Goal: Find specific page/section: Find specific page/section

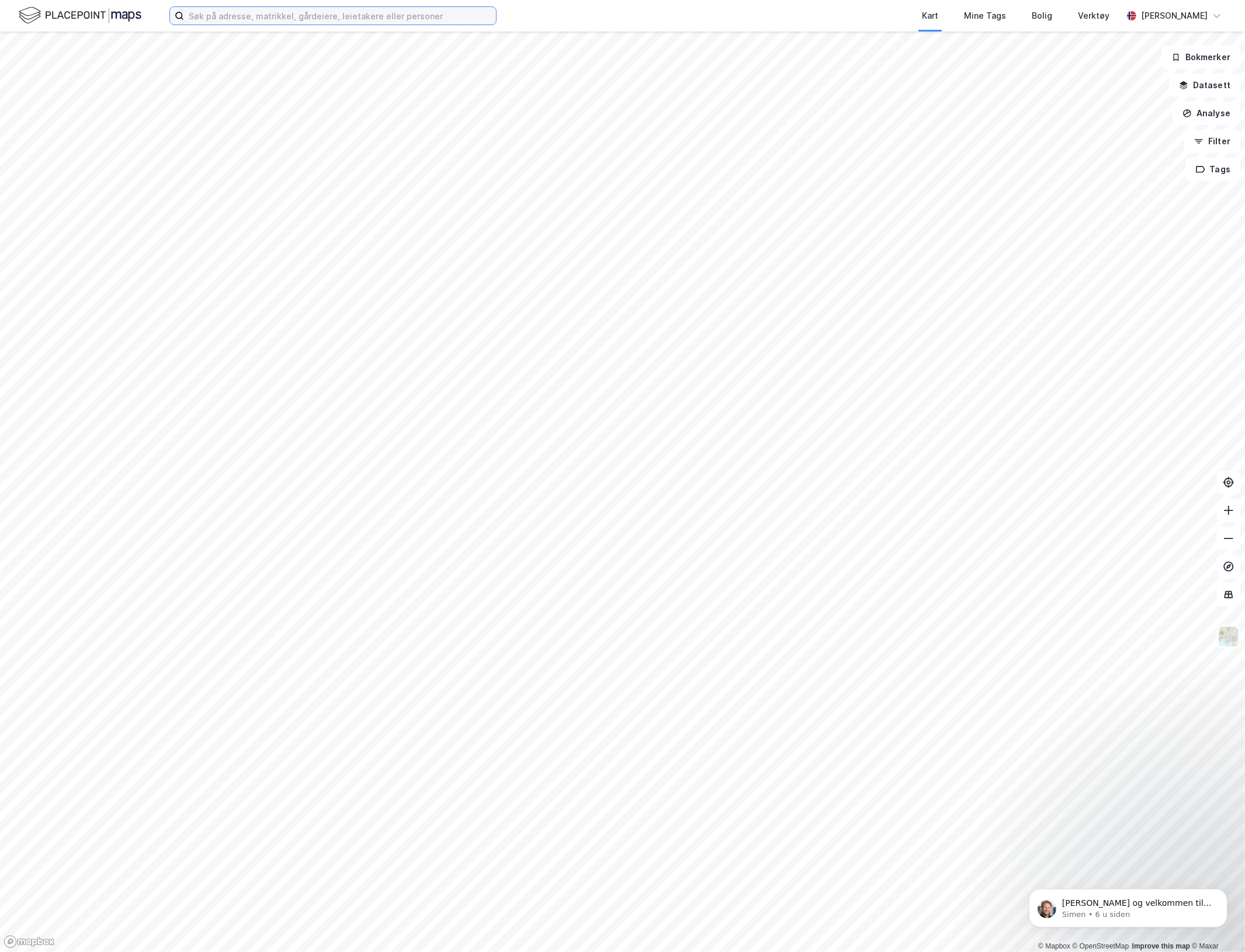
drag, startPoint x: 285, startPoint y: 8, endPoint x: 282, endPoint y: 13, distance: 5.8
click at [284, 10] on input at bounding box center [341, 16] width 312 height 18
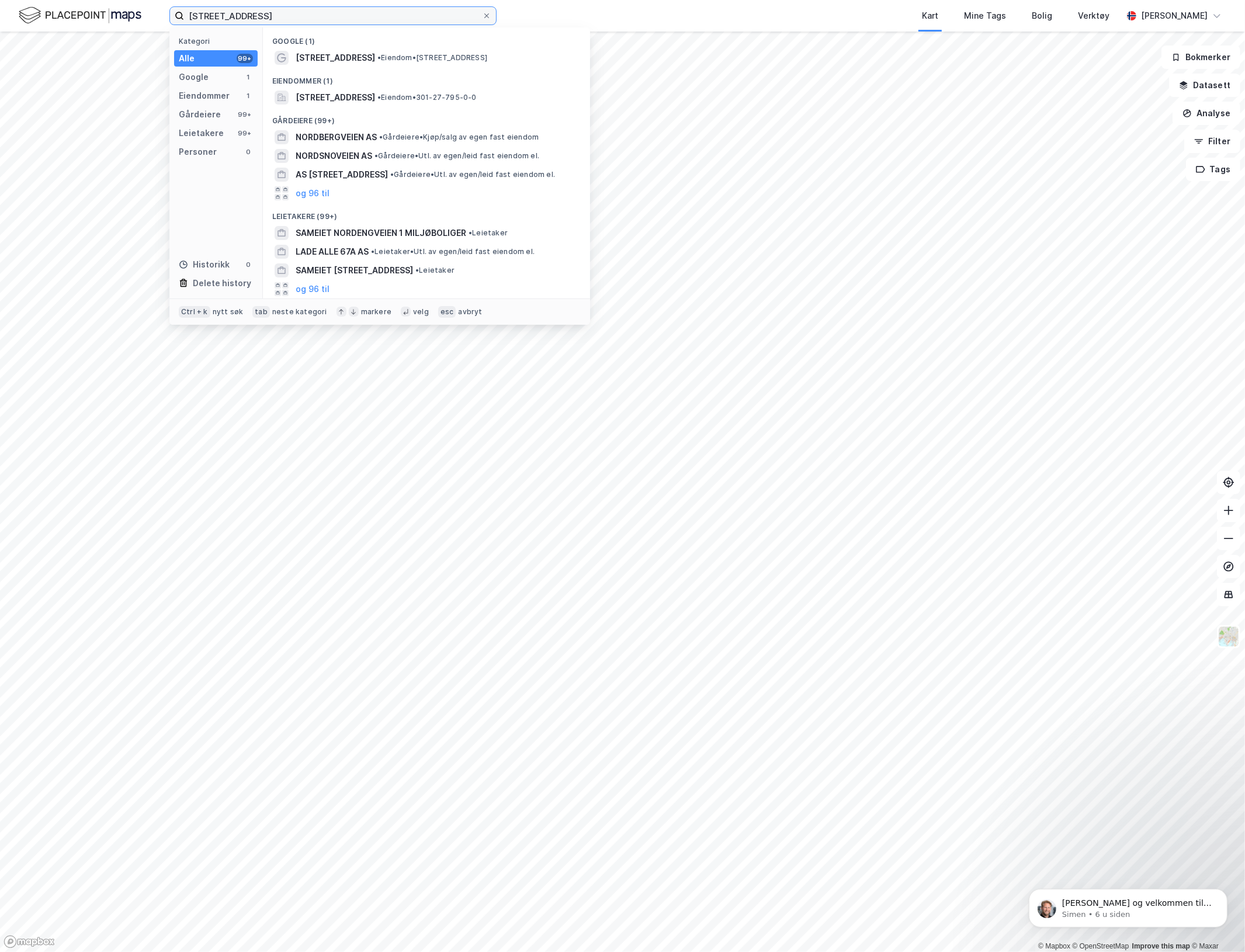
type input "[STREET_ADDRESS]"
click at [314, 65] on div "[STREET_ADDRESS] • Eiendom • [STREET_ADDRESS]" at bounding box center [427, 57] width 309 height 19
